Goal: Task Accomplishment & Management: Manage account settings

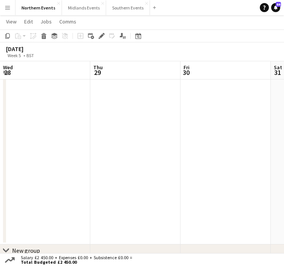
scroll to position [0, 343]
drag, startPoint x: 195, startPoint y: 127, endPoint x: 67, endPoint y: 121, distance: 128.2
click at [67, 121] on app-calendar-viewport "Fri 30 Sat 31 Sun 1 Mon 2 Tue 3 Wed 4 Thu 5 Fri 6 Sat 7" at bounding box center [142, 55] width 284 height 516
drag, startPoint x: 268, startPoint y: 161, endPoint x: 122, endPoint y: 155, distance: 146.7
click at [122, 155] on app-calendar-viewport "Fri 30 Sat 31 Sun 1 Mon 2 Tue 3 Wed 4 Thu 5 Fri 6 Sat 7" at bounding box center [142, 55] width 284 height 516
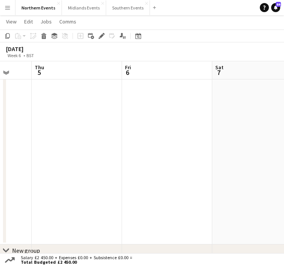
drag, startPoint x: 177, startPoint y: 169, endPoint x: 151, endPoint y: 163, distance: 26.7
click at [151, 163] on app-calendar-viewport "Sun 1 Mon 2 Tue 3 Wed 4 Thu 5 Fri 6 Sat 7 Sun 8 0/39 2 Jobs Mon 9 07:00-13:00 (…" at bounding box center [142, 55] width 284 height 516
drag, startPoint x: 193, startPoint y: 169, endPoint x: 160, endPoint y: 166, distance: 33.0
click at [160, 166] on app-calendar-viewport "Sun 1 Mon 2 Tue 3 Wed 4 Thu 5 Fri 6 Sat 7 Sun 8 0/39 2 Jobs Mon 9 07:00-13:00 (…" at bounding box center [142, 55] width 284 height 516
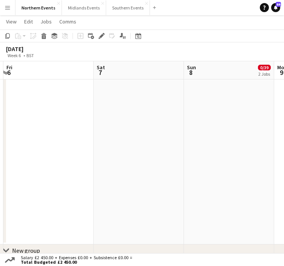
drag, startPoint x: 277, startPoint y: 182, endPoint x: 215, endPoint y: 179, distance: 62.0
click at [215, 179] on app-calendar-viewport "Tue 3 Wed 4 Thu 5 Fri 6 Sat 7 Sun 8 0/39 2 Jobs Mon 9 Tue 10 Wed 11 07:00-13:00…" at bounding box center [142, 55] width 284 height 516
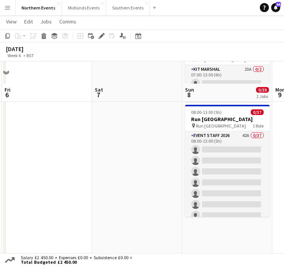
scroll to position [48, 0]
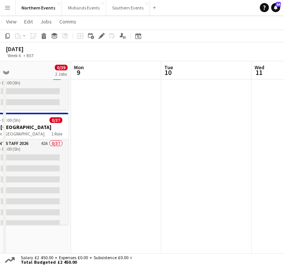
drag, startPoint x: 260, startPoint y: 152, endPoint x: 58, endPoint y: 153, distance: 202.5
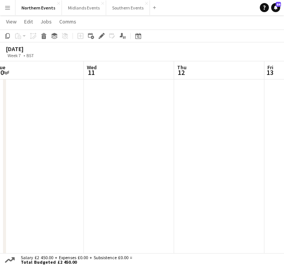
drag, startPoint x: 58, startPoint y: 153, endPoint x: 0, endPoint y: 152, distance: 58.2
click at [0, 152] on html "Menu Boards Boards Boards All jobs Status Workforce Workforce My Workforce Recr…" at bounding box center [142, 231] width 284 height 559
drag, startPoint x: 146, startPoint y: 158, endPoint x: 13, endPoint y: 146, distance: 133.5
click at [13, 146] on app-calendar-viewport "Mon 9 Tue 10 Wed 11 Thu 12 Fri 13 Sat 14 Sun 15 0/51 2 Jobs Mon 16 Tue 17 06:30…" at bounding box center [142, 239] width 284 height 516
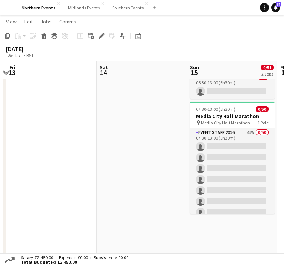
drag, startPoint x: 166, startPoint y: 175, endPoint x: 56, endPoint y: 155, distance: 112.2
click at [56, 155] on app-calendar-viewport "Mon 9 Tue 10 Wed 11 Thu 12 Fri 13 Sat 14 Sun 15 0/51 2 Jobs Mon 16 Tue 17 06:30…" at bounding box center [142, 239] width 284 height 516
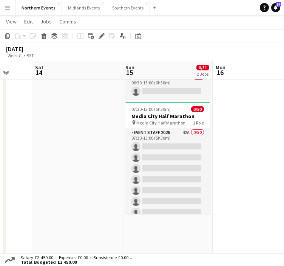
scroll to position [0, 240]
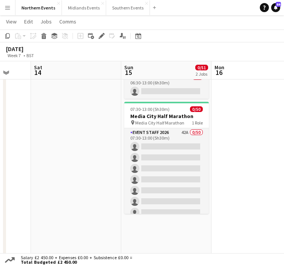
drag, startPoint x: 181, startPoint y: 179, endPoint x: 116, endPoint y: 179, distance: 65.0
click at [116, 179] on app-calendar-viewport "Wed 11 Thu 12 Fri 13 Sat 14 Sun 15 0/51 2 Jobs Mon 16 Tue 17 Wed 18 Thu 19 06:3…" at bounding box center [142, 239] width 284 height 516
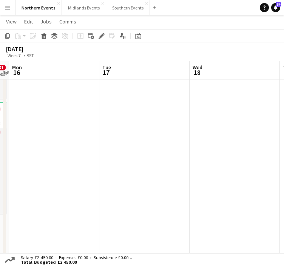
drag, startPoint x: 203, startPoint y: 186, endPoint x: 0, endPoint y: 170, distance: 203.5
click at [0, 170] on html "Menu Boards Boards Boards All jobs Status Workforce Workforce My Workforce Recr…" at bounding box center [142, 231] width 284 height 559
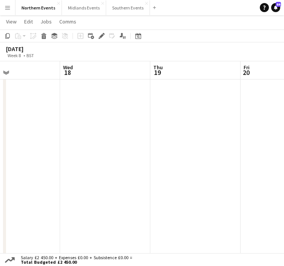
drag, startPoint x: 108, startPoint y: 200, endPoint x: 0, endPoint y: 172, distance: 112.3
click at [0, 172] on html "Menu Boards Boards Boards All jobs Status Workforce Workforce My Workforce Recr…" at bounding box center [142, 231] width 284 height 559
drag, startPoint x: 185, startPoint y: 227, endPoint x: 88, endPoint y: 212, distance: 97.9
click at [88, 212] on app-calendar-viewport "Sun 15 0/51 2 Jobs Mon 16 Tue 17 Wed 18 Thu 19 Fri 20 Sat 21 Sun 22 Mon 23 06:3…" at bounding box center [142, 239] width 284 height 516
drag, startPoint x: 172, startPoint y: 223, endPoint x: 74, endPoint y: 213, distance: 99.2
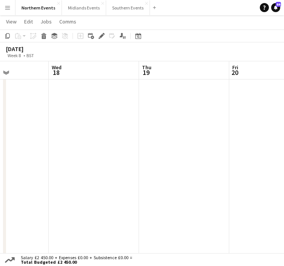
click at [74, 213] on app-calendar-viewport "Sun 15 0/51 2 Jobs Mon 16 Tue 17 Wed 18 Thu 19 Fri 20 Sat 21 Sun 22 Mon 23 06:3…" at bounding box center [142, 239] width 284 height 516
drag, startPoint x: 157, startPoint y: 223, endPoint x: 106, endPoint y: 218, distance: 51.6
click at [106, 218] on app-calendar-viewport "Tue 17 Wed 18 Thu 19 Fri 20 Sat 21 Sun 22 Mon 23 Tue 24 Wed 25" at bounding box center [142, 239] width 284 height 516
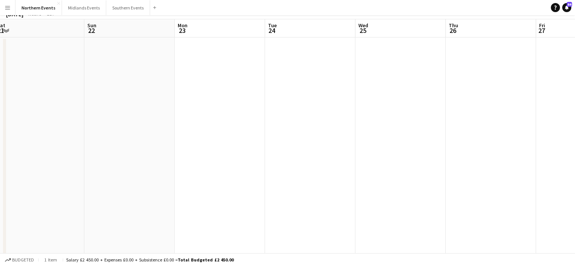
scroll to position [0, 0]
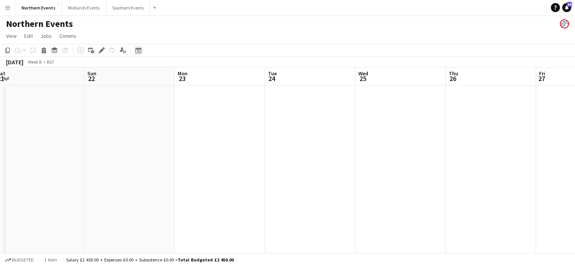
click at [139, 53] on icon "Date picker" at bounding box center [138, 50] width 6 height 6
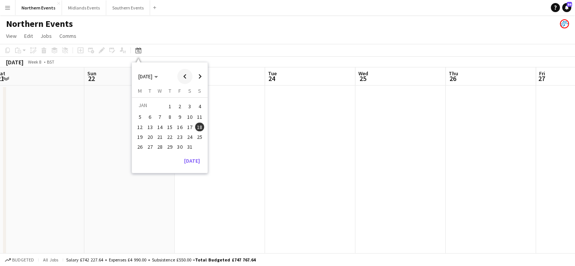
click at [180, 76] on span "Previous month" at bounding box center [184, 76] width 15 height 15
click at [200, 144] on span "26" at bounding box center [199, 144] width 9 height 9
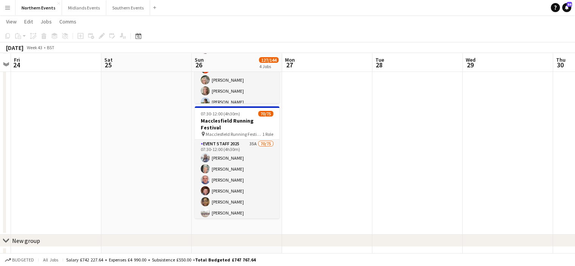
scroll to position [244, 0]
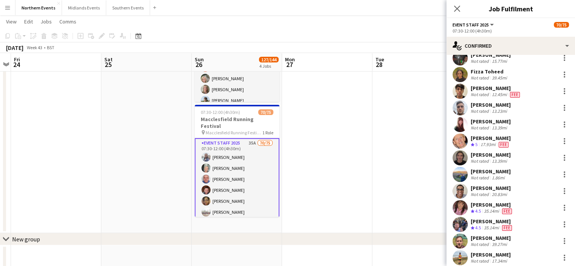
scroll to position [1117, 0]
